Goal: Book appointment/travel/reservation

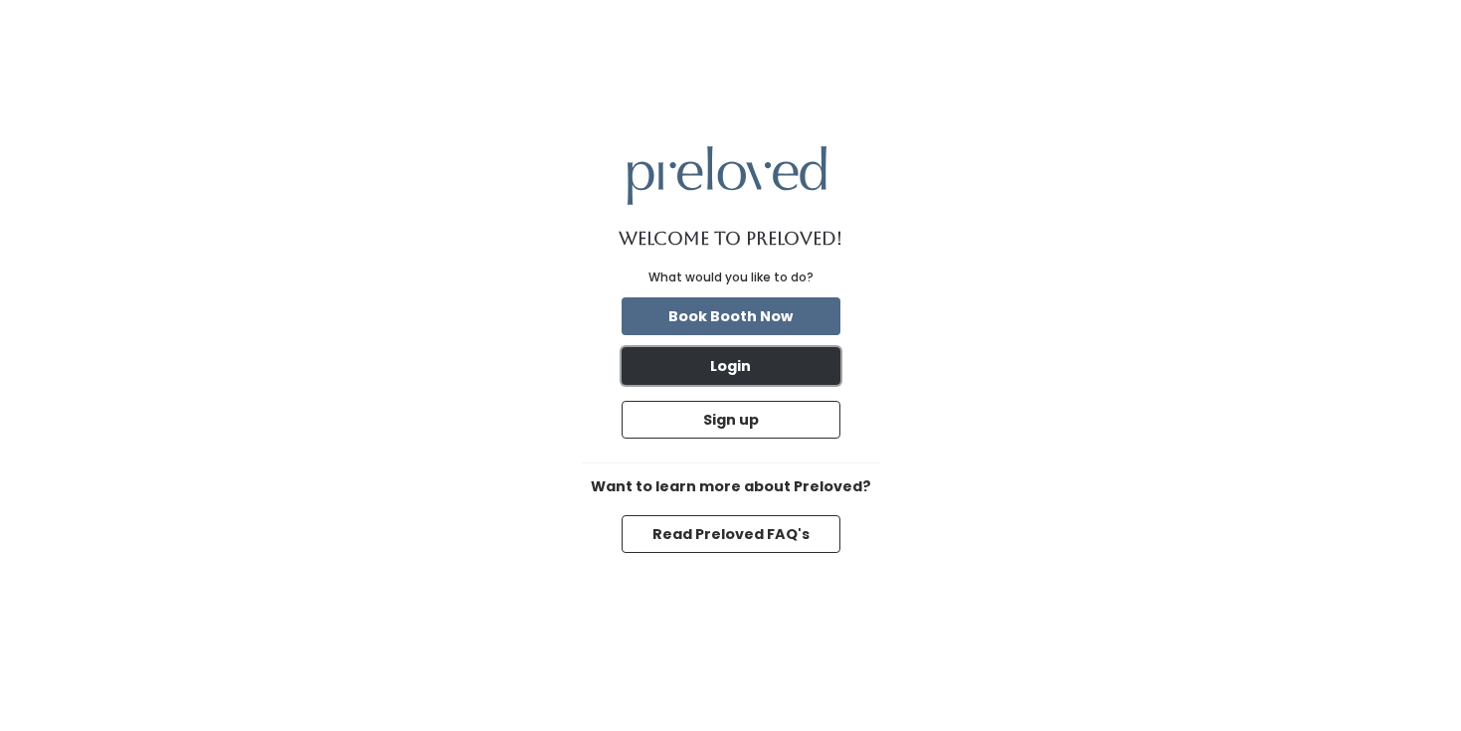
click at [739, 364] on button "Login" at bounding box center [730, 366] width 219 height 38
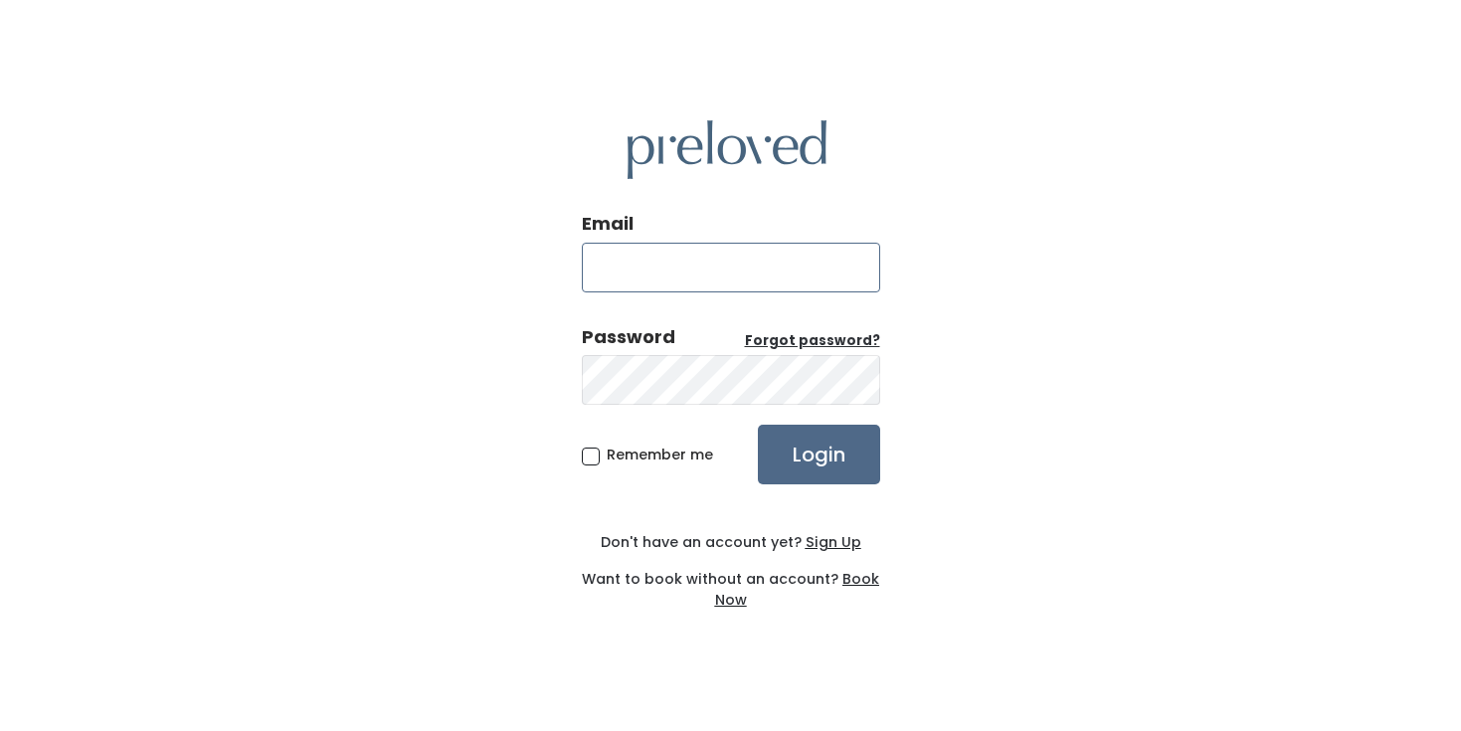
type input "georgianna.pisano@icloud.com"
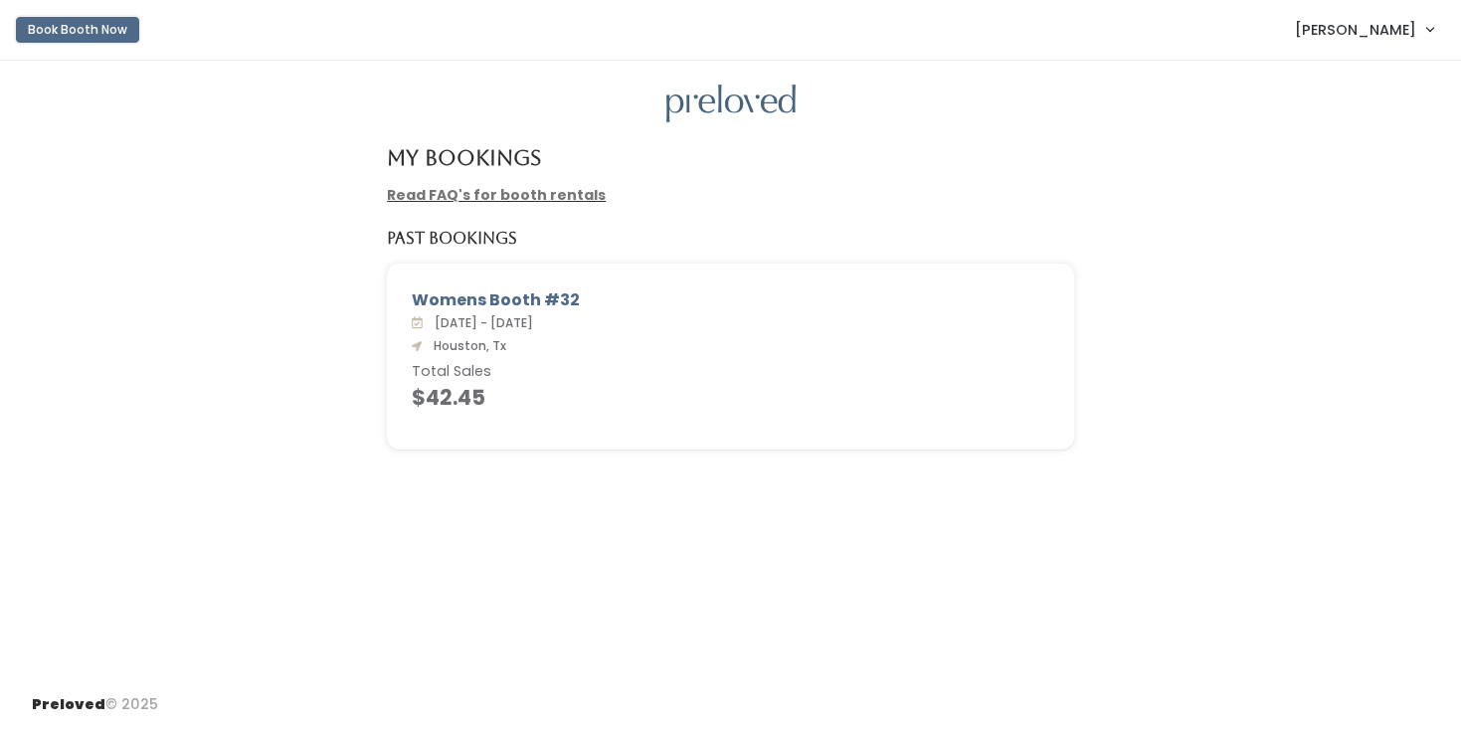
click at [92, 28] on button "Book Booth Now" at bounding box center [77, 30] width 123 height 26
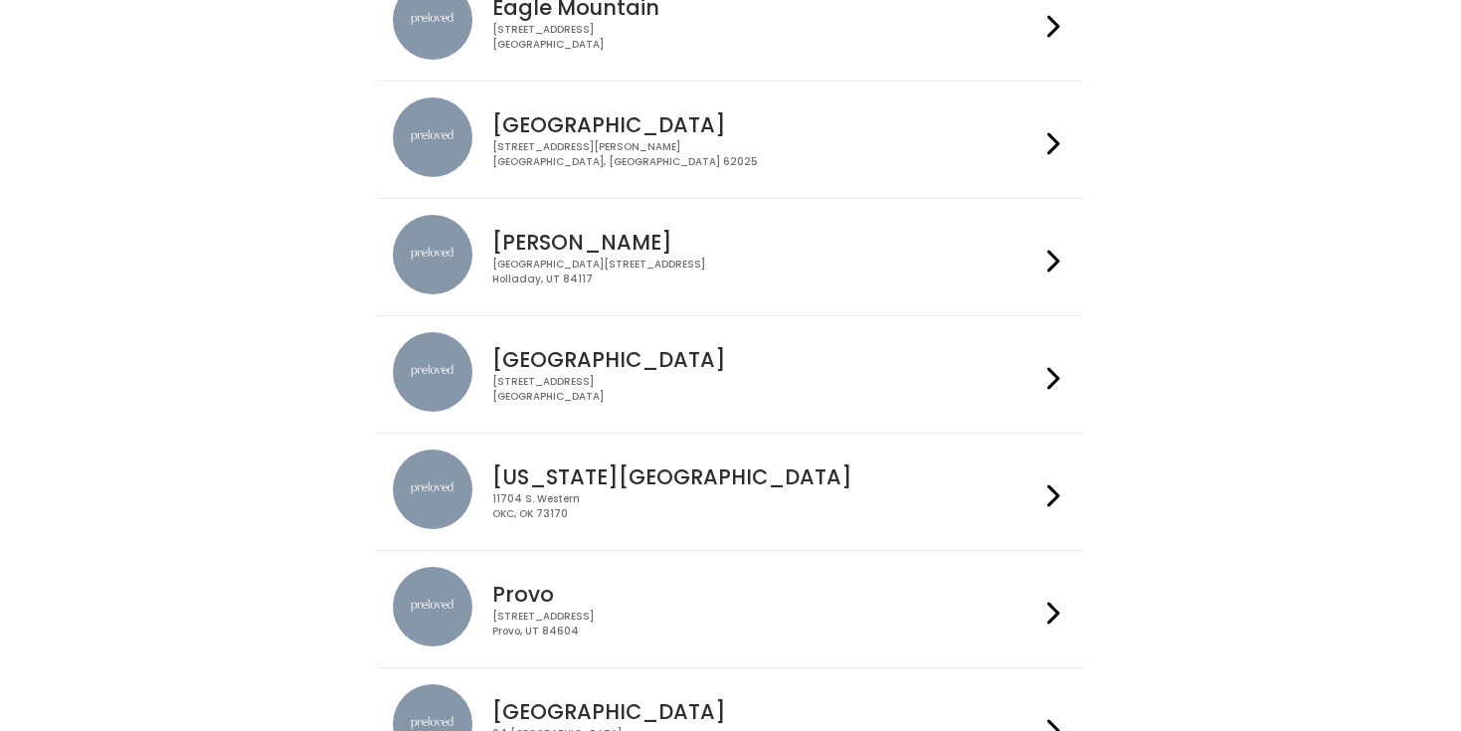
scroll to position [238, 0]
click at [682, 389] on div "[STREET_ADDRESS]" at bounding box center [765, 388] width 547 height 29
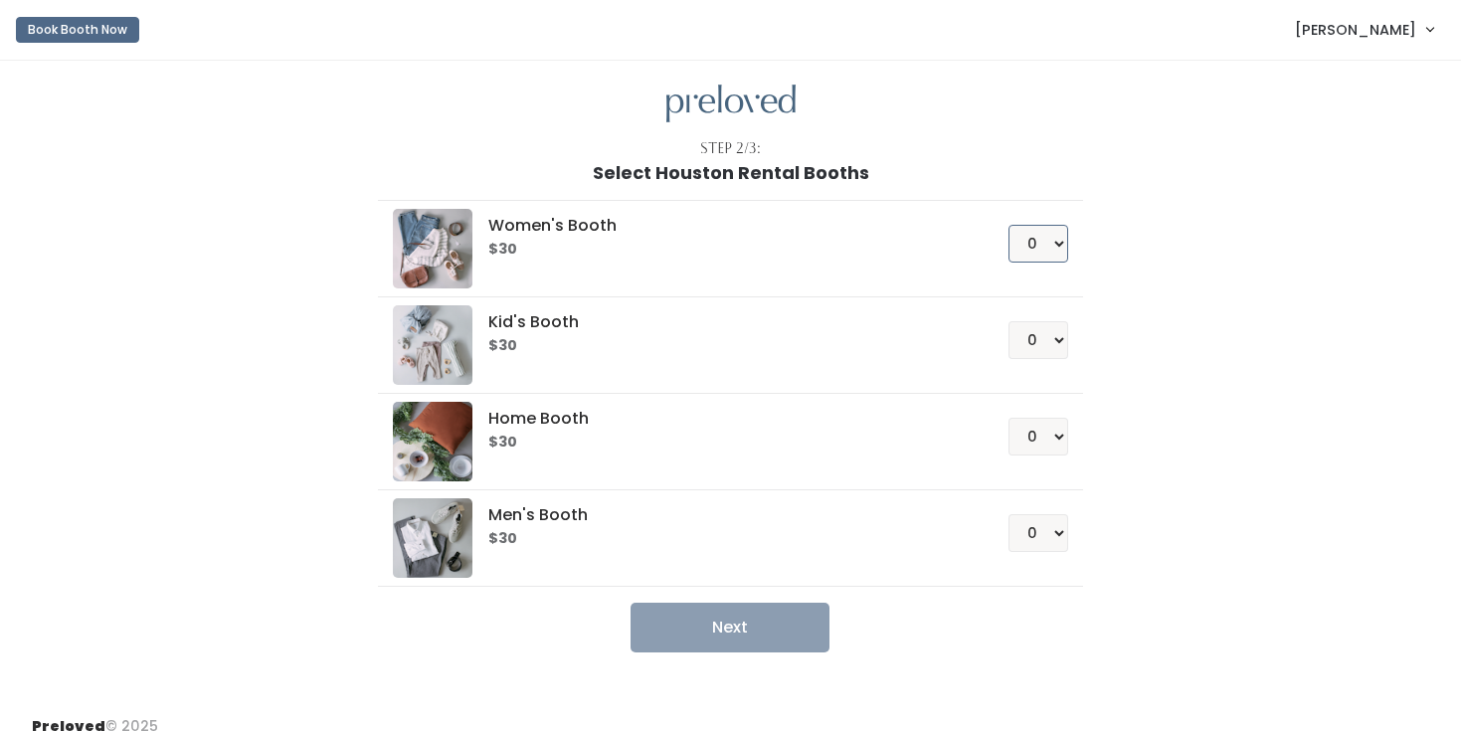
click at [1047, 247] on select "0 1 2 3 4" at bounding box center [1038, 244] width 60 height 38
select select "1"
click at [1008, 225] on select "0 1 2 3 4" at bounding box center [1038, 244] width 60 height 38
click at [797, 627] on button "Next" at bounding box center [729, 628] width 199 height 50
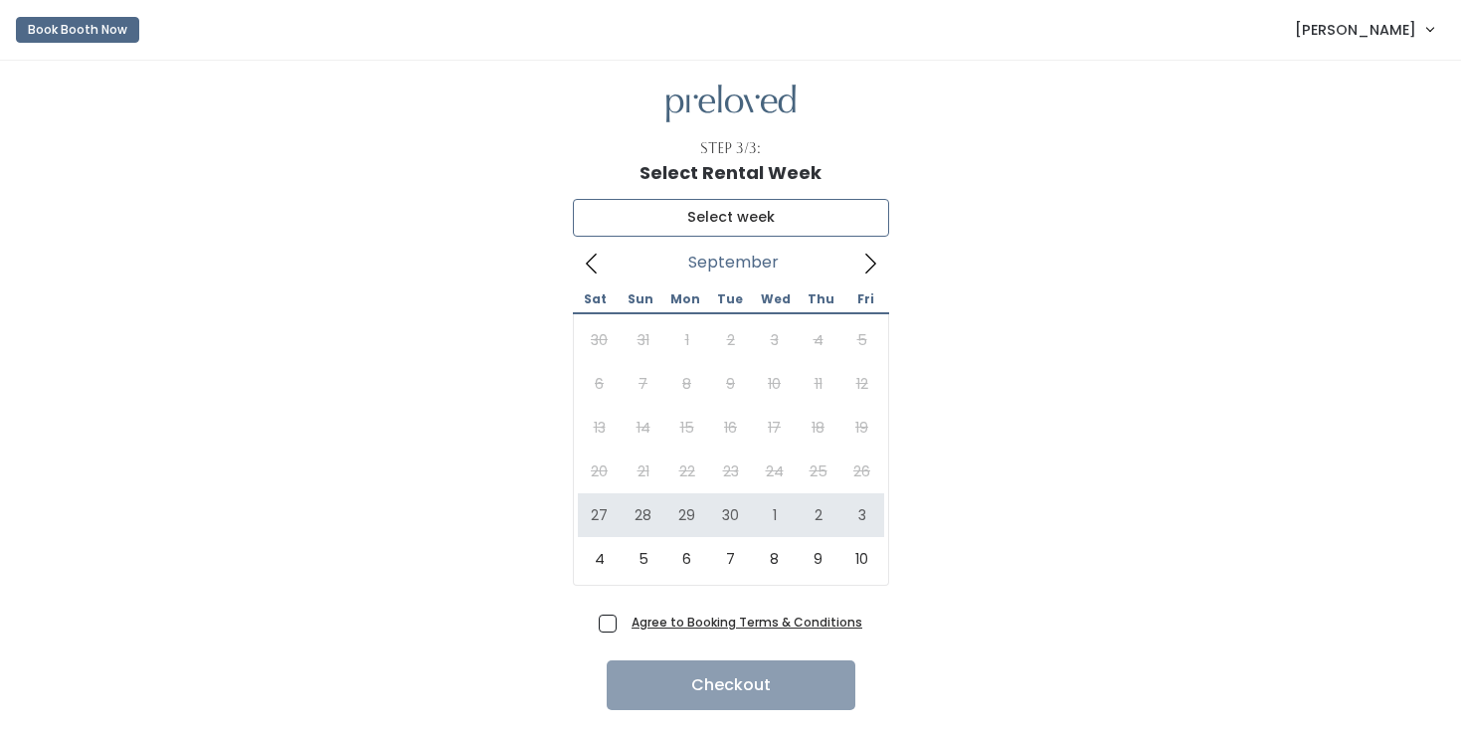
type input "[DATE] to [DATE]"
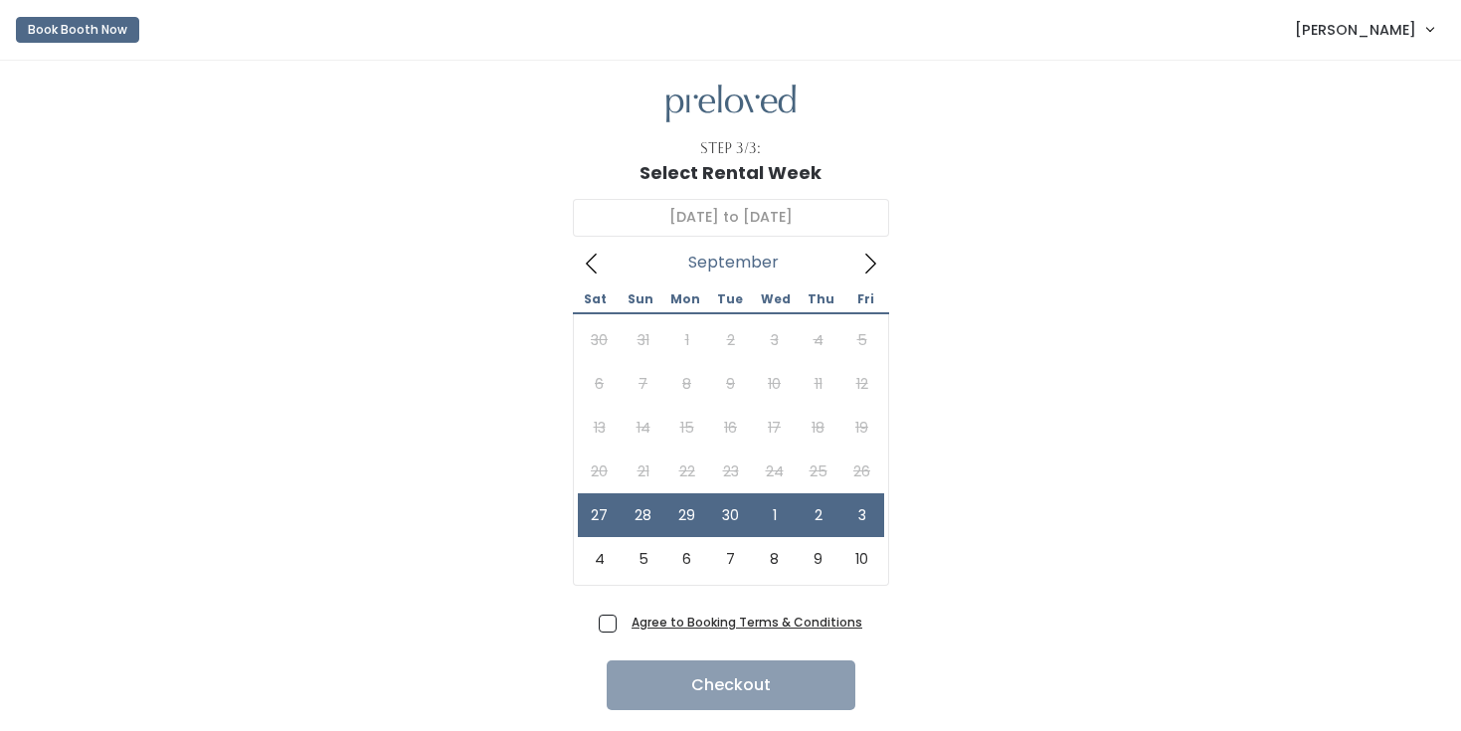
click at [623, 625] on span "Agree to Booking Terms & Conditions" at bounding box center [742, 622] width 239 height 20
click at [623, 624] on input "Agree to Booking Terms & Conditions" at bounding box center [629, 618] width 13 height 13
checkbox input "true"
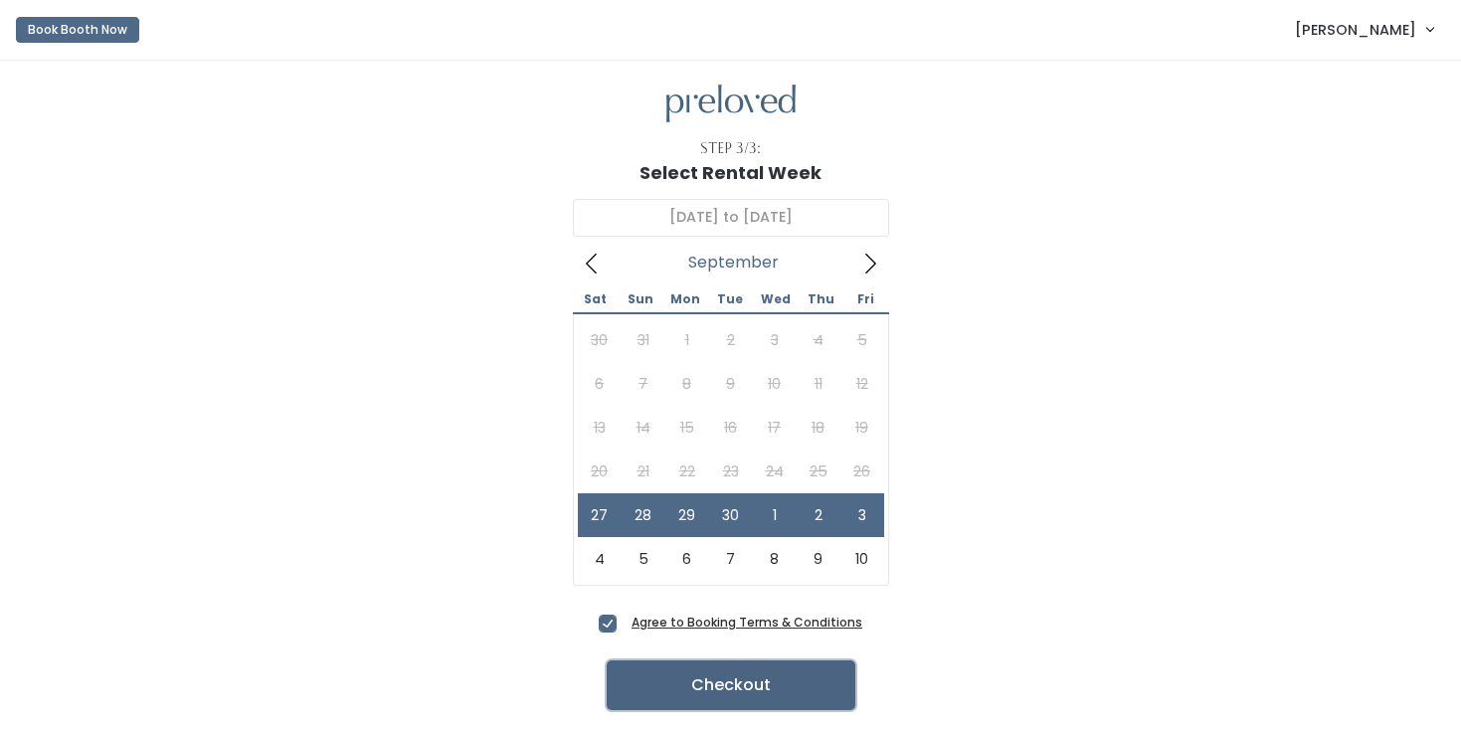
click at [658, 688] on button "Checkout" at bounding box center [731, 685] width 249 height 50
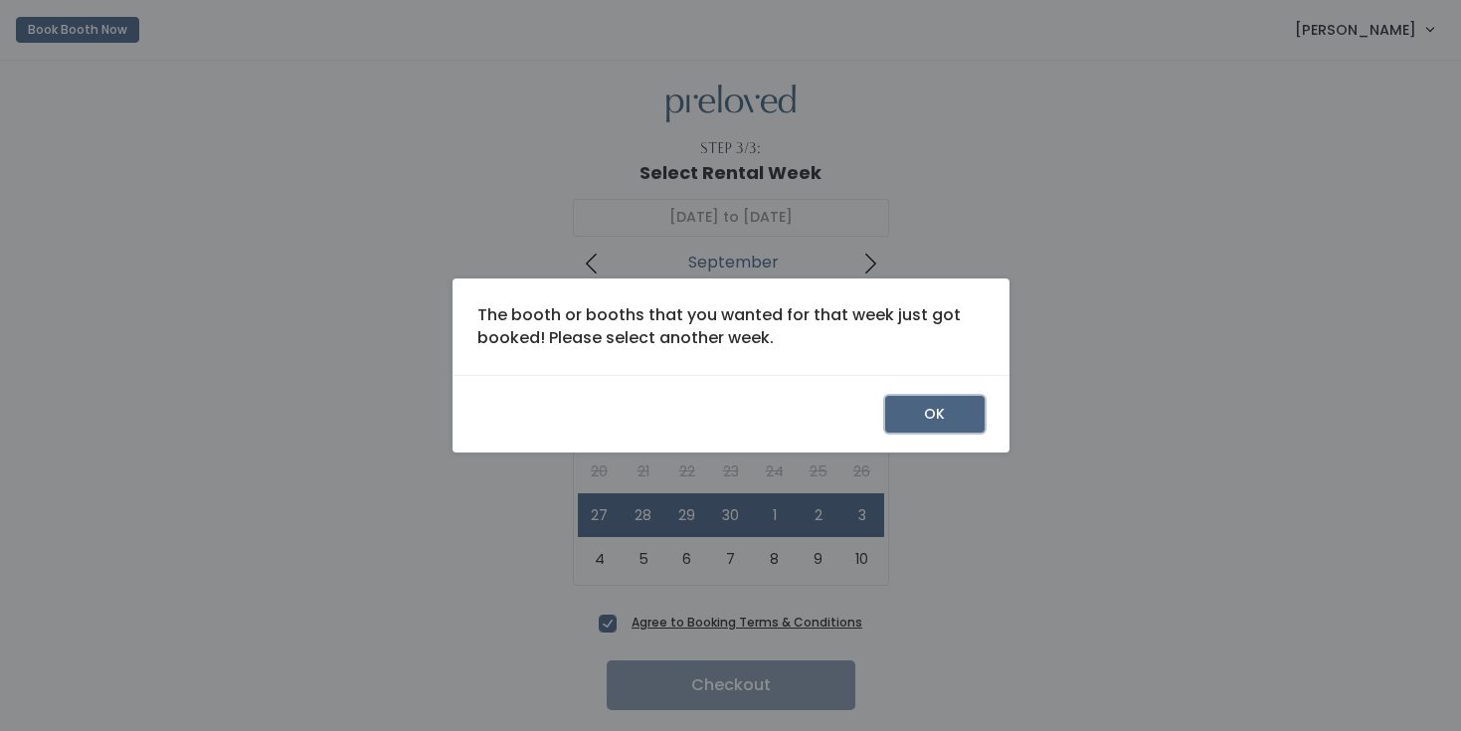
click at [905, 420] on button "OK" at bounding box center [934, 415] width 99 height 38
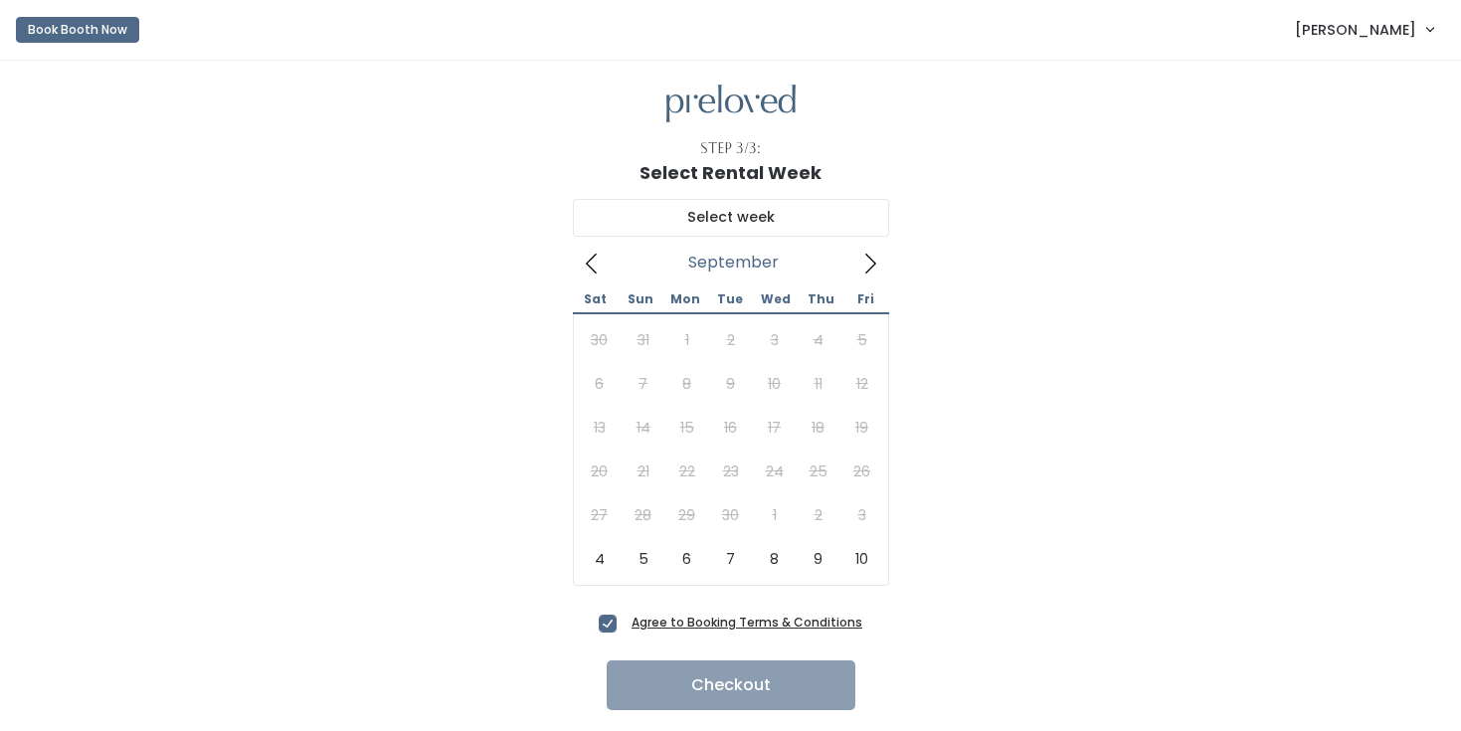
scroll to position [56, 0]
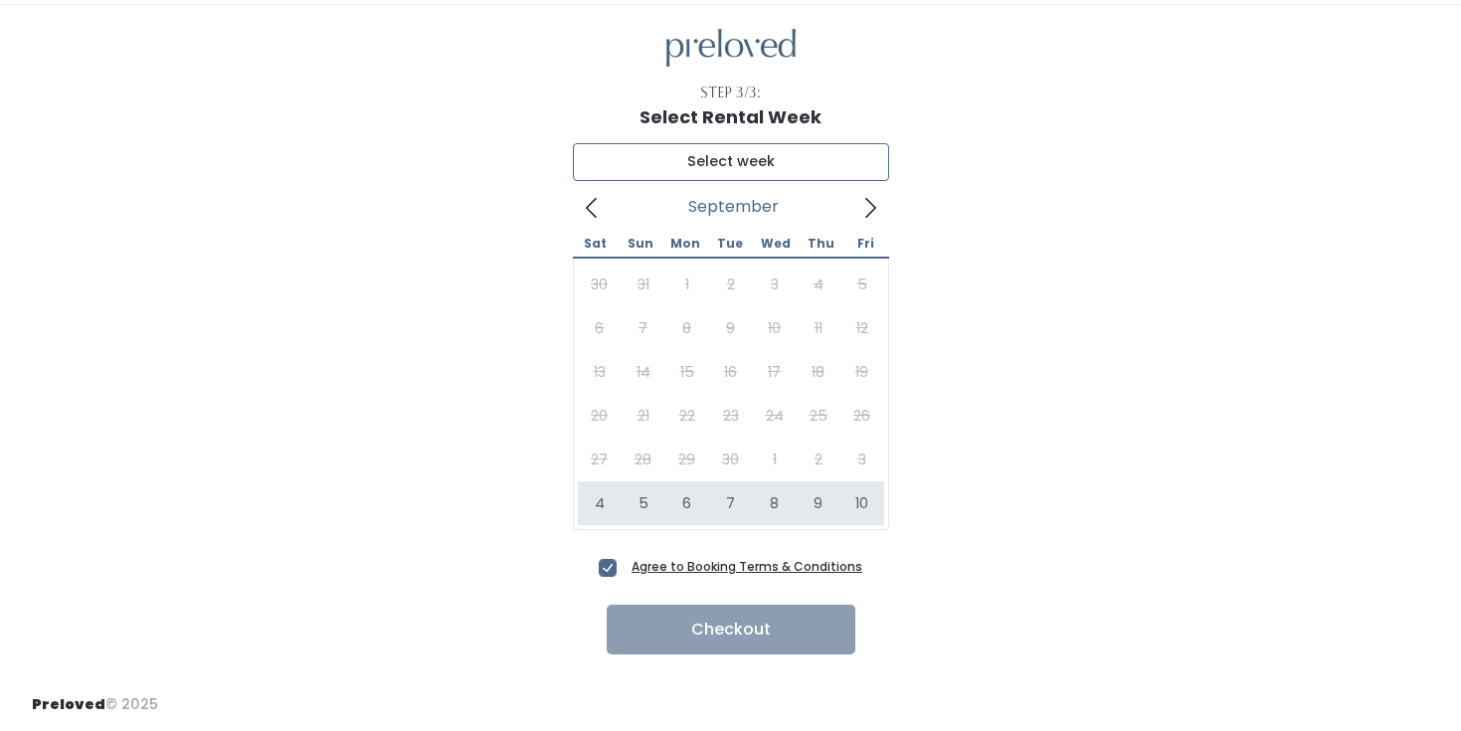
type input "October 4 to October 10"
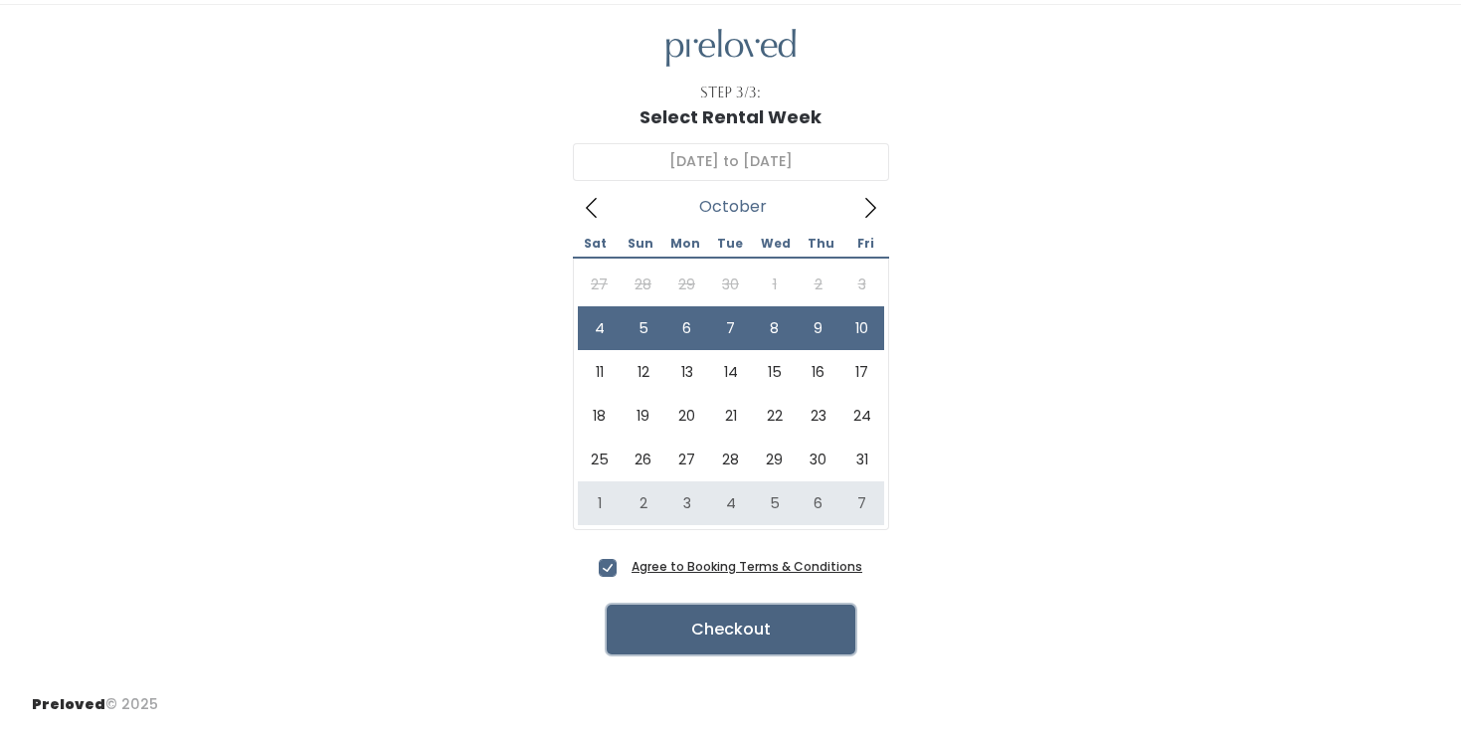
click at [777, 641] on button "Checkout" at bounding box center [731, 630] width 249 height 50
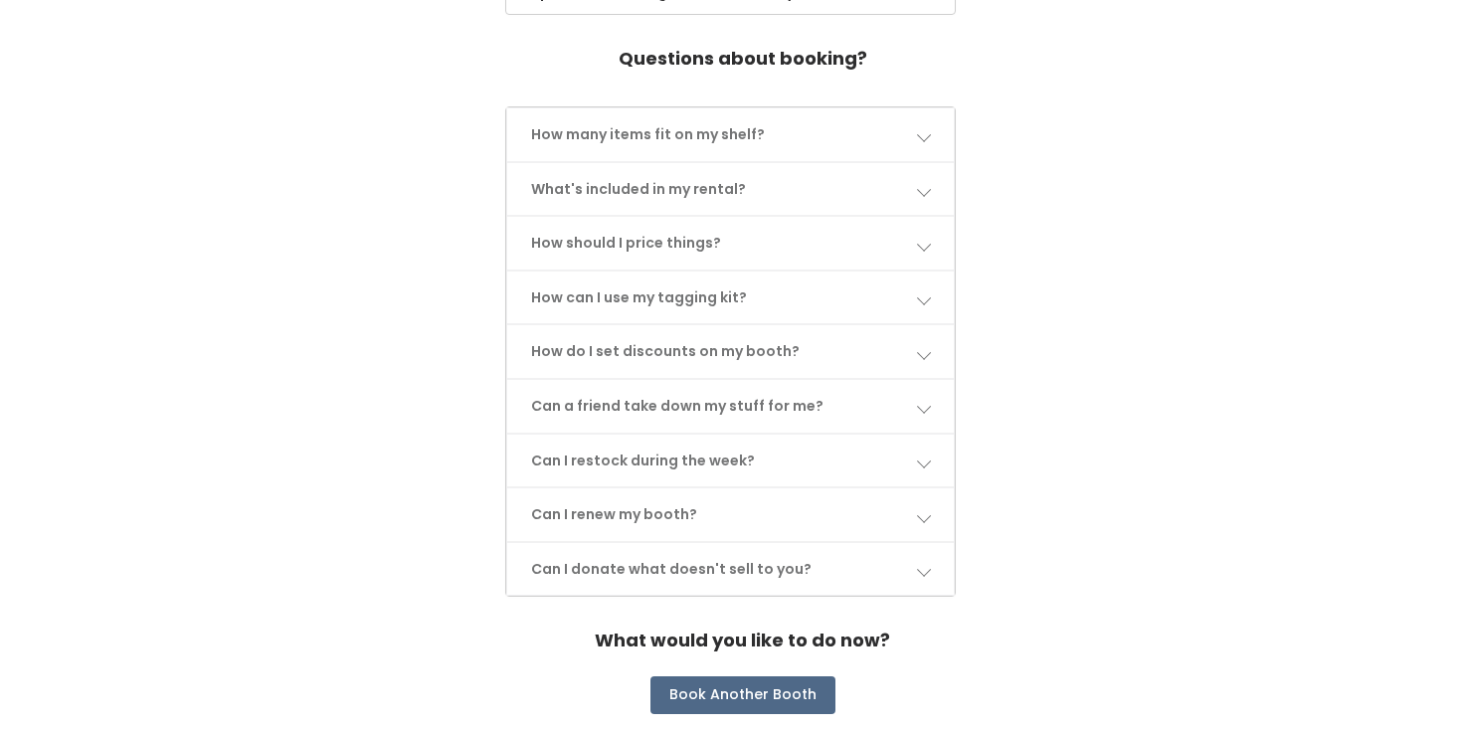
scroll to position [891, 0]
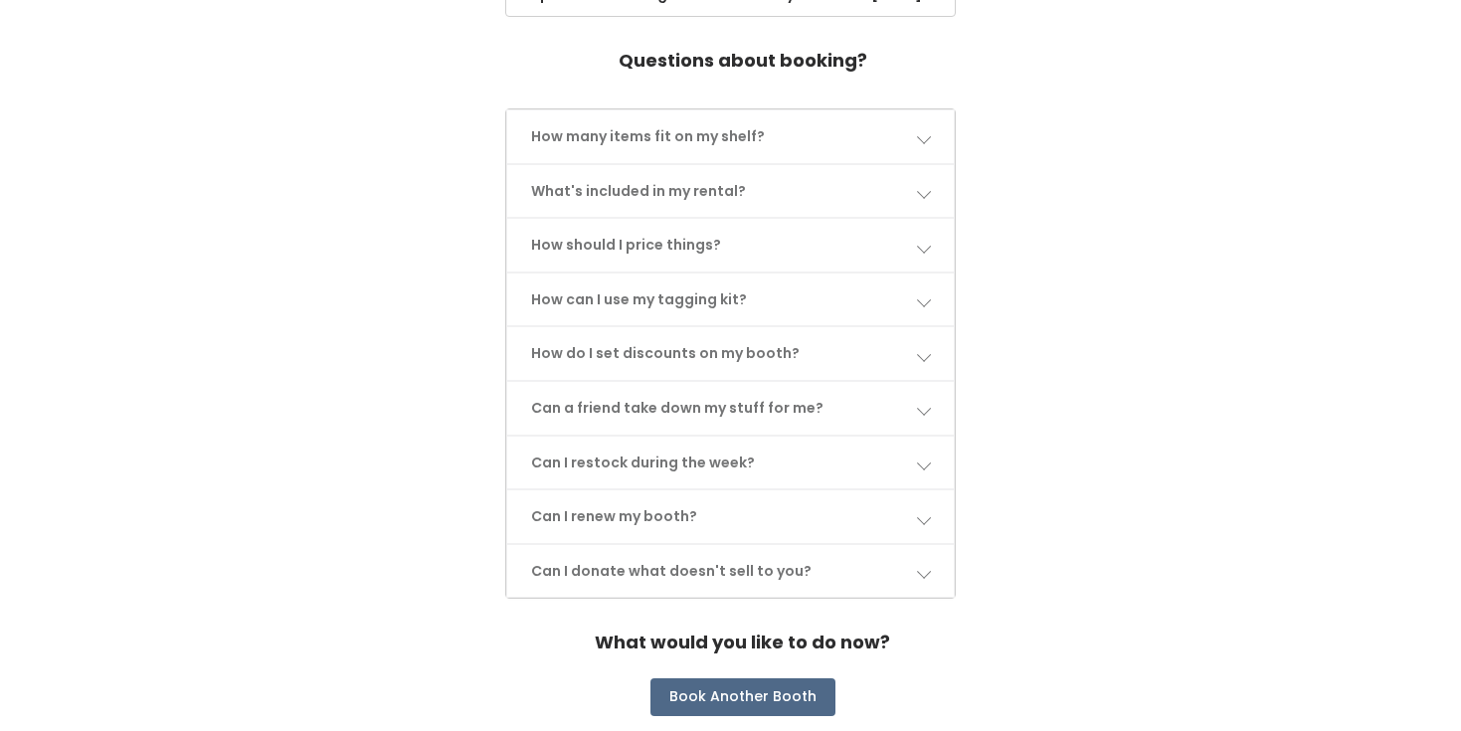
click at [555, 452] on link "Can I restock during the week?" at bounding box center [729, 463] width 445 height 53
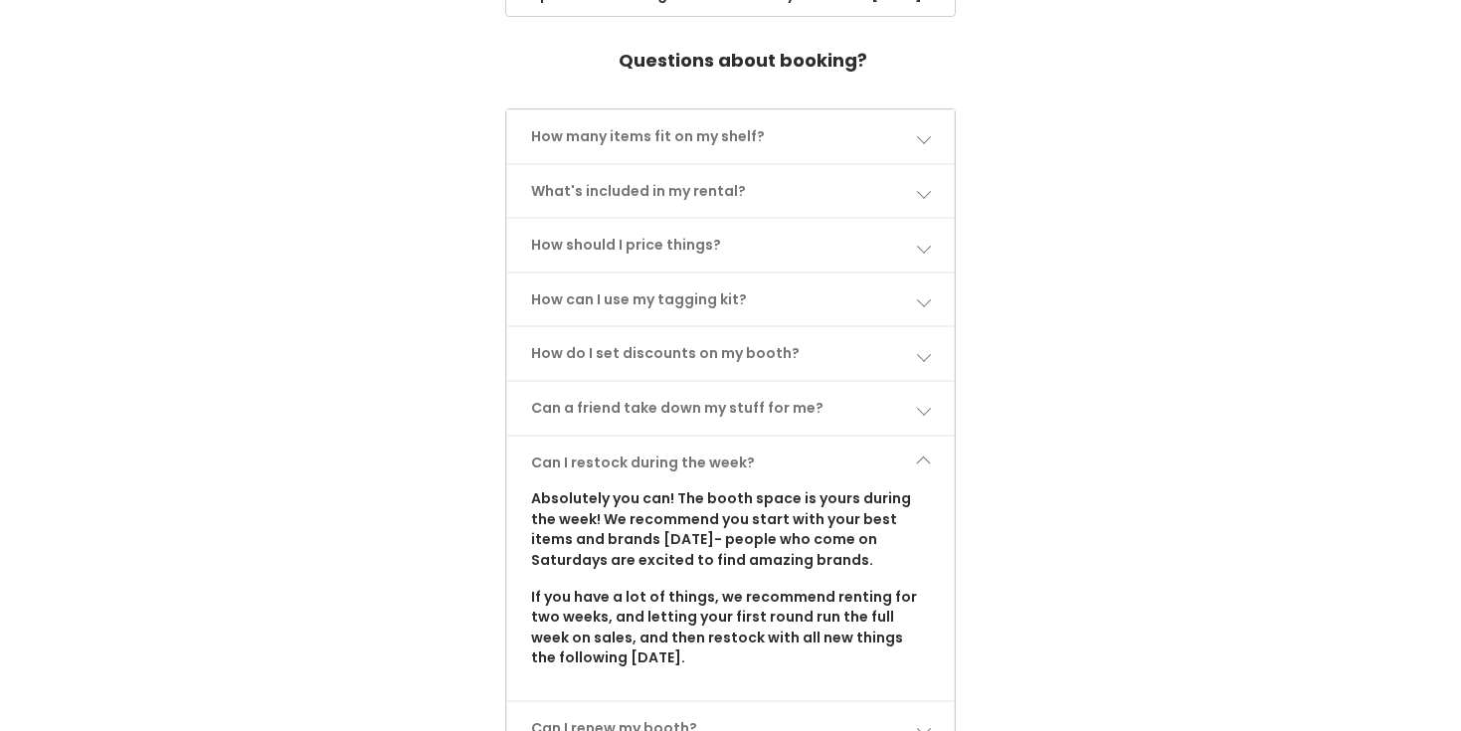
click at [555, 452] on link "Can I restock during the week?" at bounding box center [729, 463] width 445 height 53
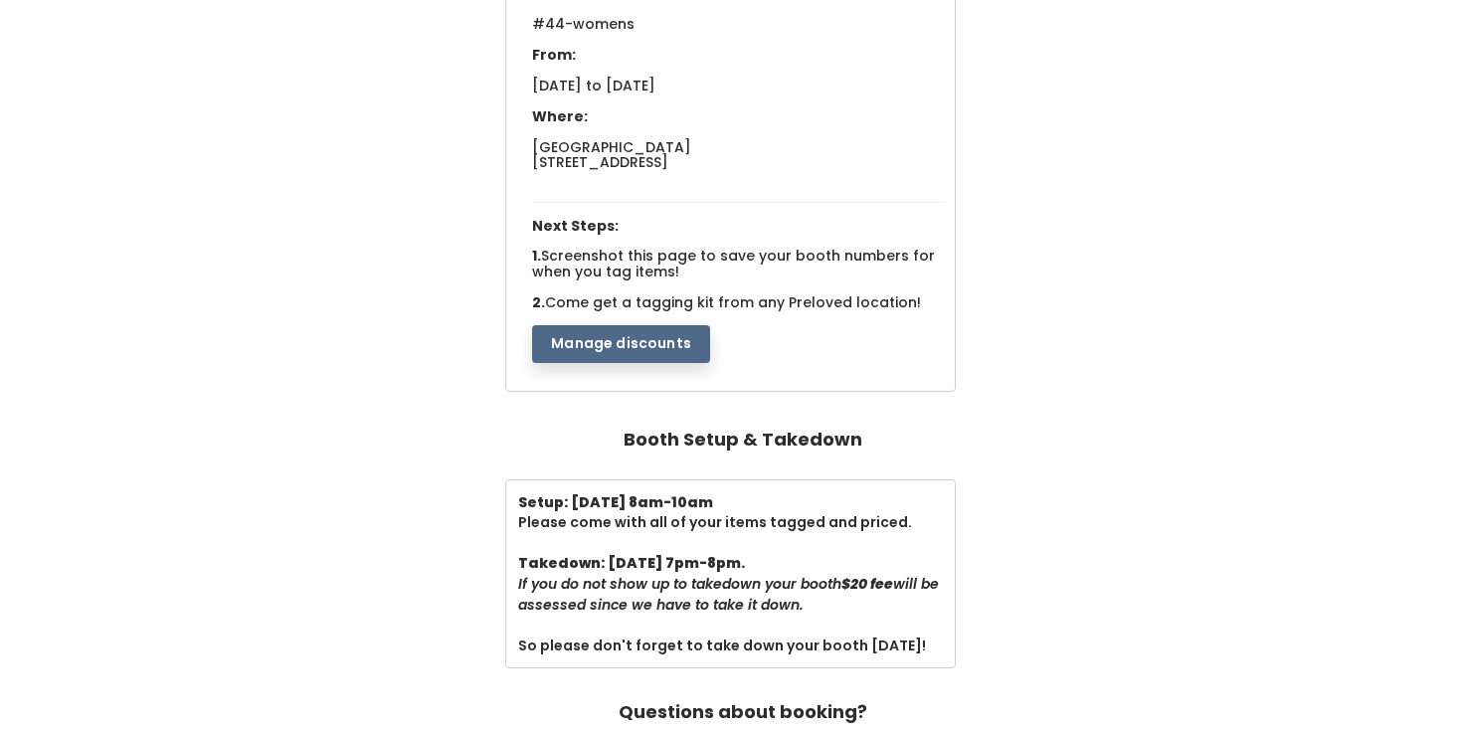
scroll to position [238, 0]
